Goal: Task Accomplishment & Management: Manage account settings

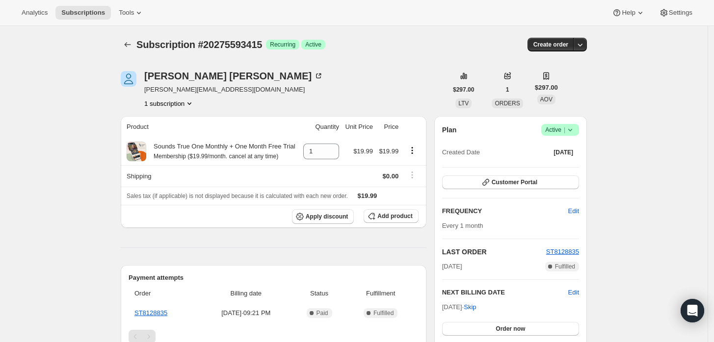
click at [574, 130] on icon at bounding box center [570, 130] width 10 height 10
click at [558, 151] on span "Pause subscription" at bounding box center [563, 148] width 54 height 7
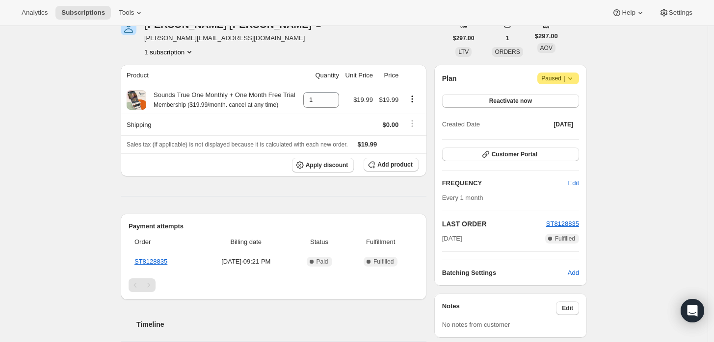
scroll to position [109, 0]
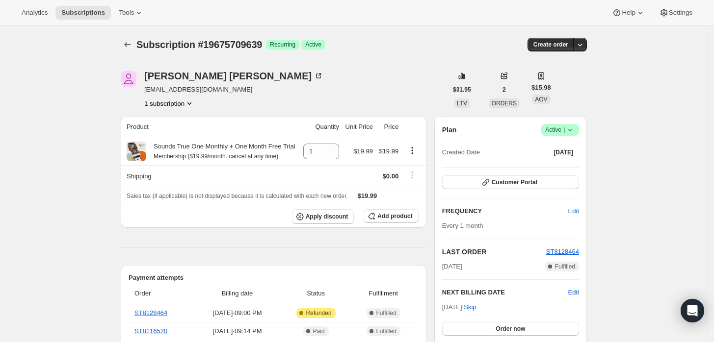
click at [575, 130] on icon at bounding box center [570, 130] width 10 height 10
click at [560, 162] on span "Cancel subscription" at bounding box center [563, 165] width 55 height 7
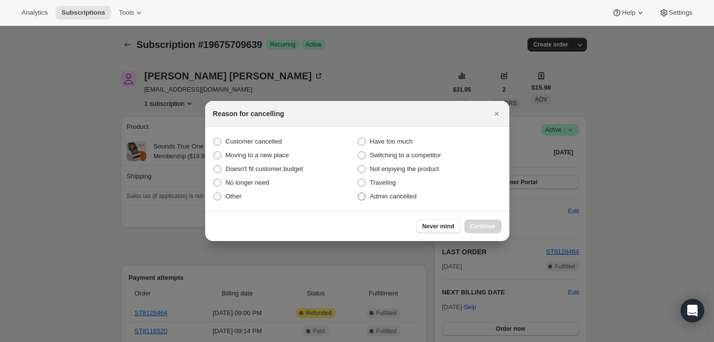
click at [396, 201] on label "Admin cancelled" at bounding box center [429, 197] width 144 height 14
click at [358, 193] on input "Admin cancelled" at bounding box center [358, 193] width 0 height 0
radio input "true"
click at [476, 226] on span "Continue" at bounding box center [483, 227] width 26 height 8
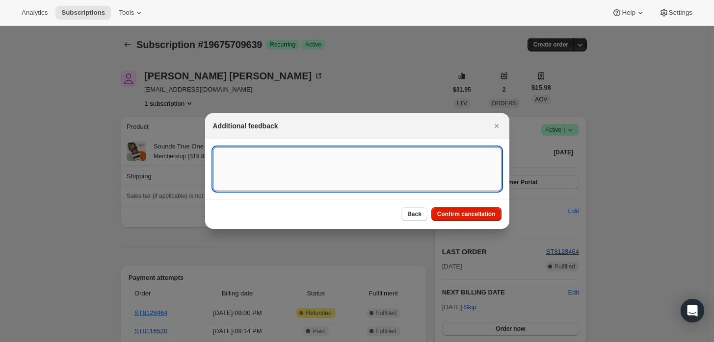
click at [434, 183] on textarea ":rbj:" at bounding box center [357, 169] width 288 height 44
type textarea "Customer requested cancellation and refund."
click at [457, 214] on span "Confirm cancellation" at bounding box center [466, 214] width 58 height 8
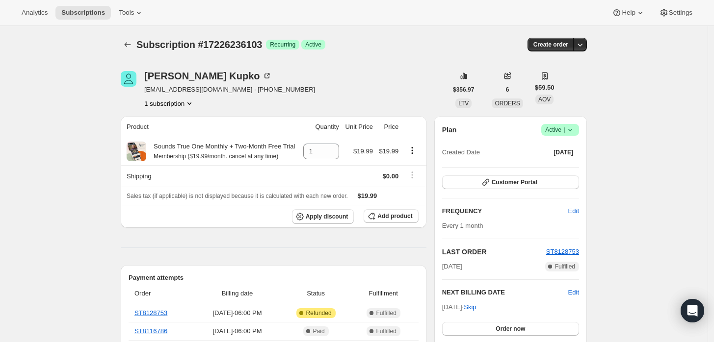
click at [575, 130] on icon at bounding box center [570, 130] width 10 height 10
click at [551, 174] on div "Pause subscription Cancel subscription" at bounding box center [563, 157] width 67 height 38
click at [550, 165] on span "Cancel subscription" at bounding box center [563, 165] width 55 height 7
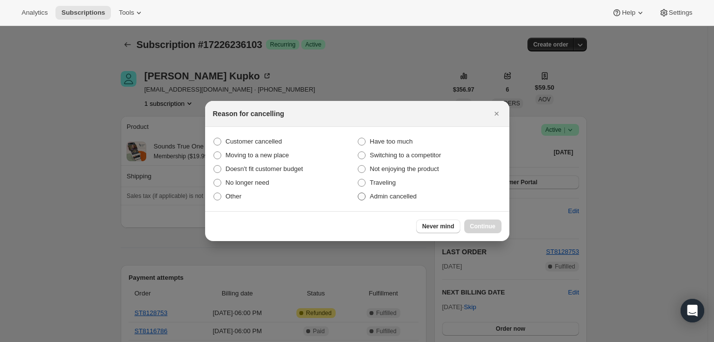
drag, startPoint x: 397, startPoint y: 201, endPoint x: 428, endPoint y: 206, distance: 31.2
click at [396, 201] on span "Admin cancelled" at bounding box center [393, 197] width 47 height 10
click at [358, 193] on input "Admin cancelled" at bounding box center [358, 193] width 0 height 0
radio input "true"
click at [498, 235] on div "Never mind Continue" at bounding box center [357, 226] width 304 height 30
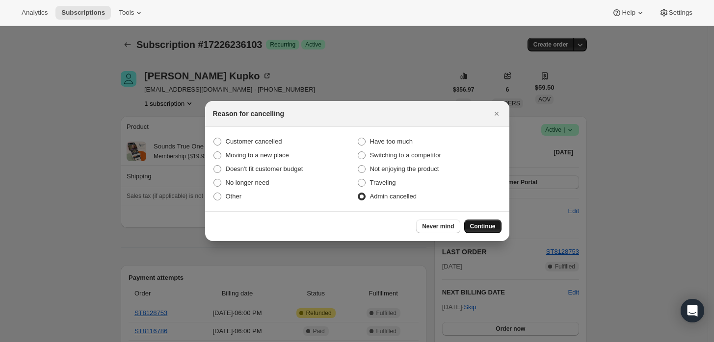
click at [488, 227] on span "Continue" at bounding box center [483, 227] width 26 height 8
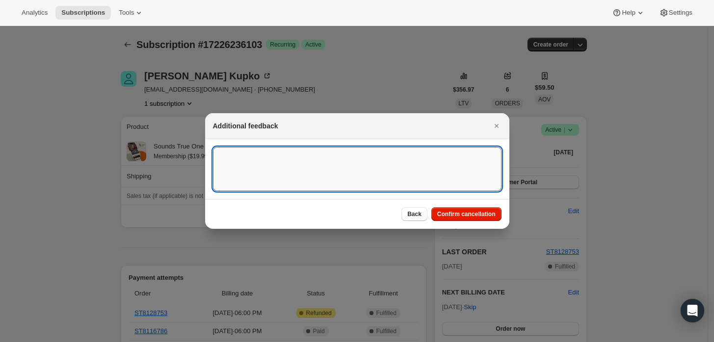
click at [431, 158] on textarea ":rbj:" at bounding box center [357, 169] width 288 height 44
type textarea "Cuistomer"
type textarea "Customer requested cancellation and refund."
click at [467, 209] on button "Confirm cancellation" at bounding box center [466, 215] width 70 height 14
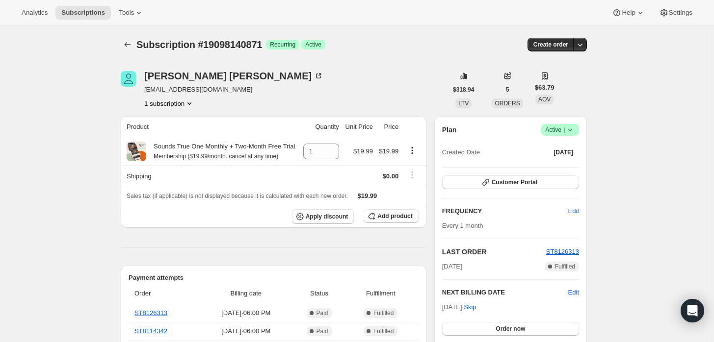
click at [571, 128] on icon at bounding box center [570, 130] width 10 height 10
click at [557, 149] on span "Pause subscription" at bounding box center [563, 148] width 54 height 7
